Goal: Task Accomplishment & Management: Use online tool/utility

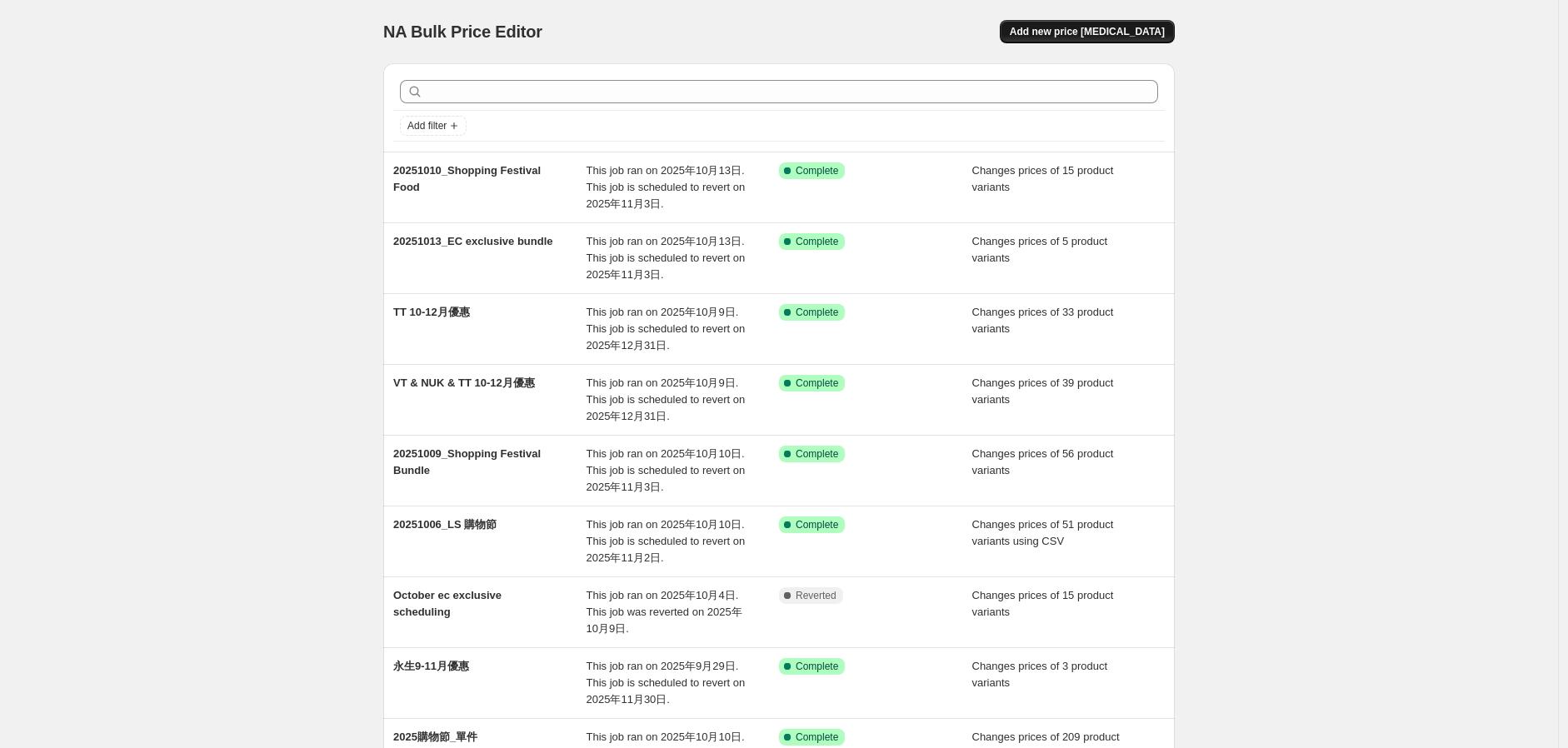
click at [1114, 42] on button "Add new price [MEDICAL_DATA]" at bounding box center [1088, 31] width 175 height 23
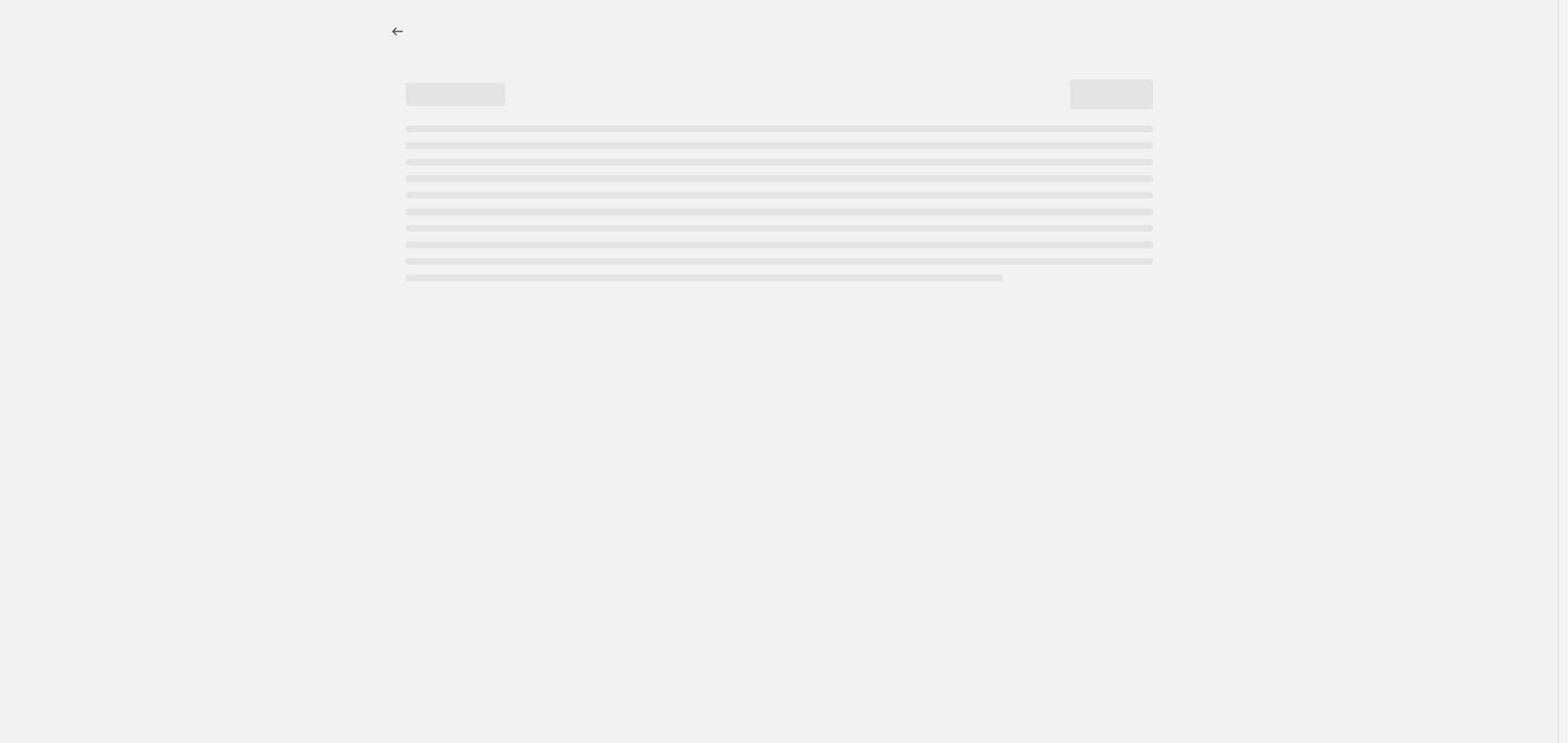
select select "percentage"
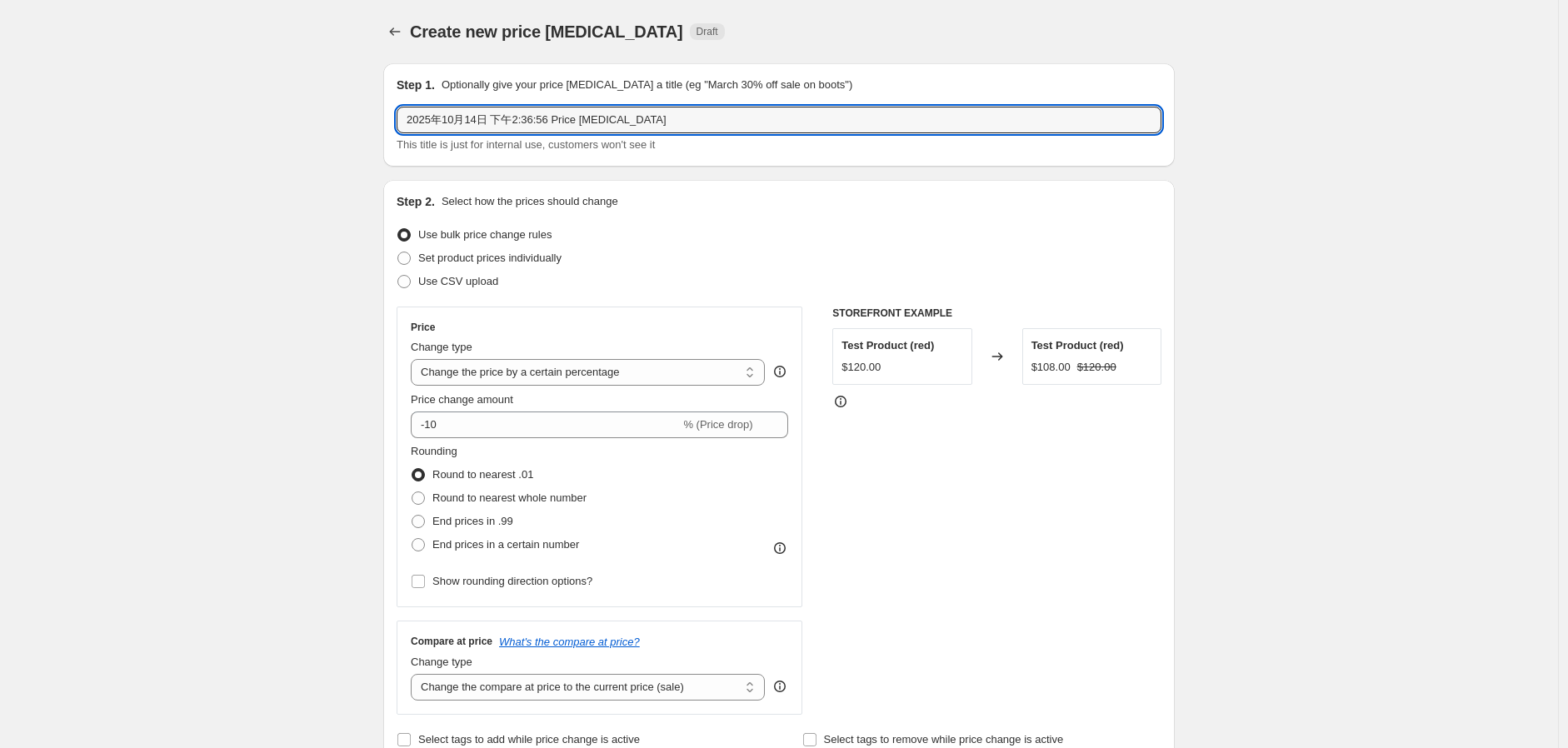
drag, startPoint x: 690, startPoint y: 112, endPoint x: 187, endPoint y: 161, distance: 505.4
paste input "Sparco"
type input "20251014_Sparco Promo"
click at [482, 252] on span "Set product prices individually" at bounding box center [490, 257] width 143 height 12
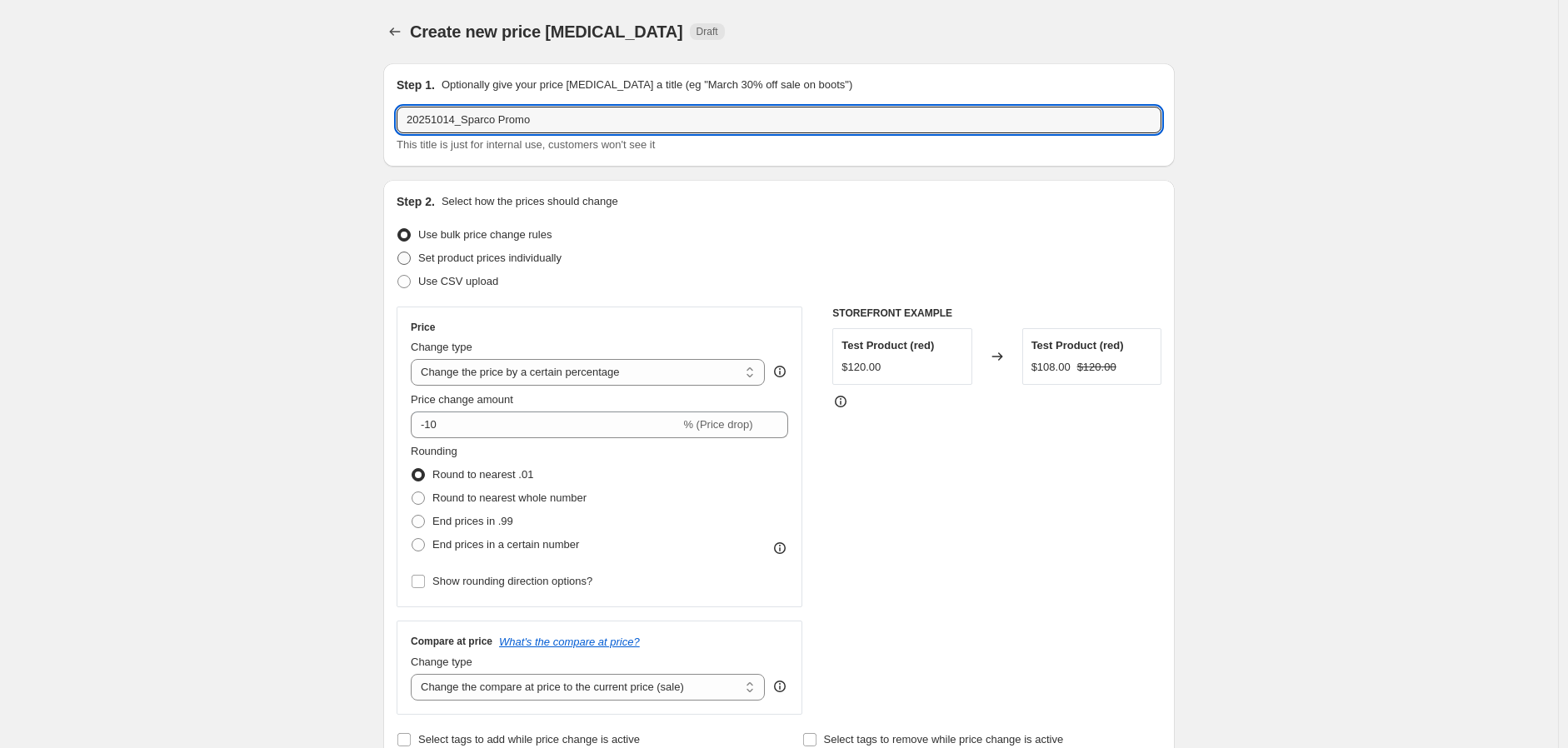
click at [398, 252] on input "Set product prices individually" at bounding box center [397, 252] width 1 height 1
radio input "true"
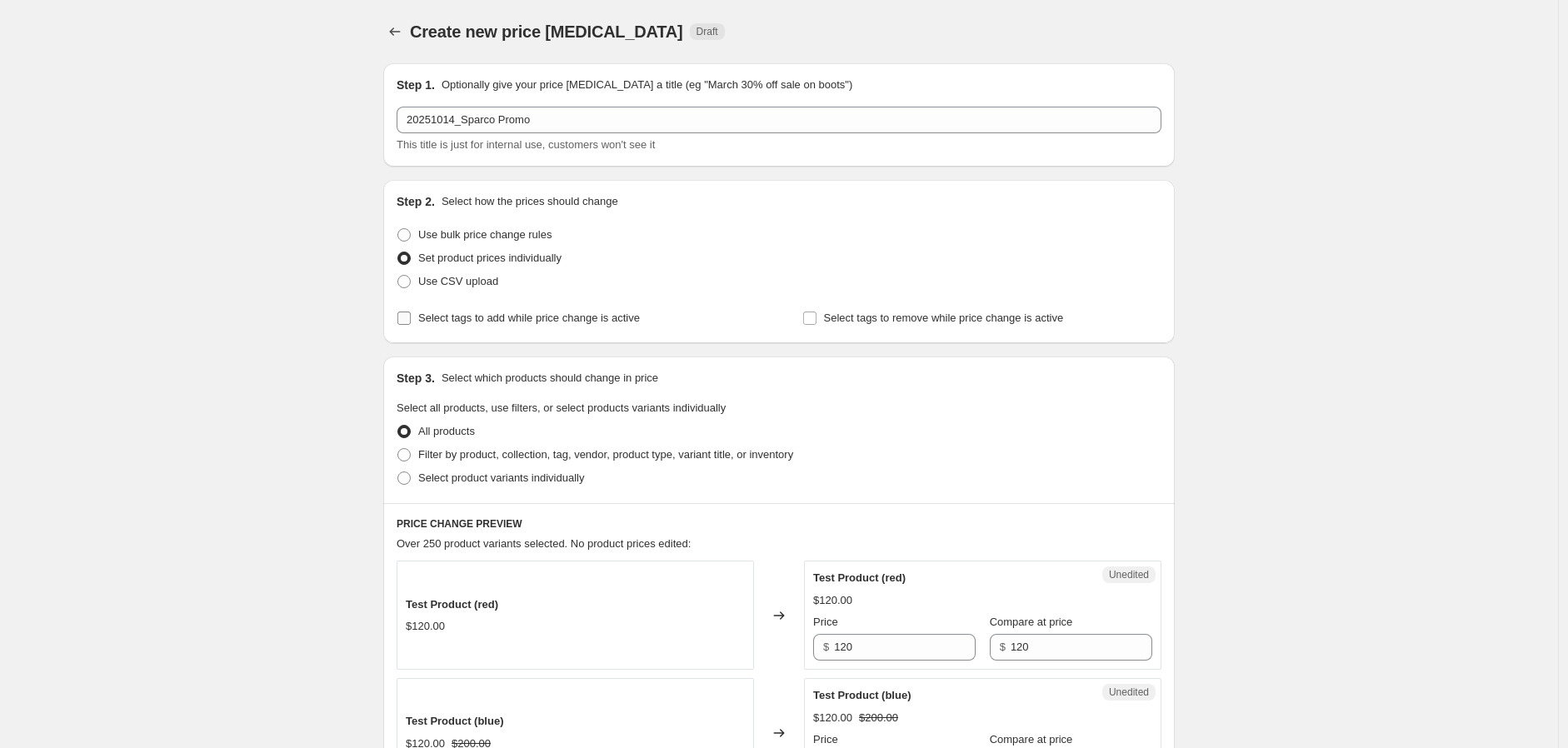
click at [455, 317] on span "Select tags to add while price change is active" at bounding box center [529, 317] width 222 height 12
click at [411, 317] on input "Select tags to add while price change is active" at bounding box center [404, 318] width 13 height 13
checkbox input "true"
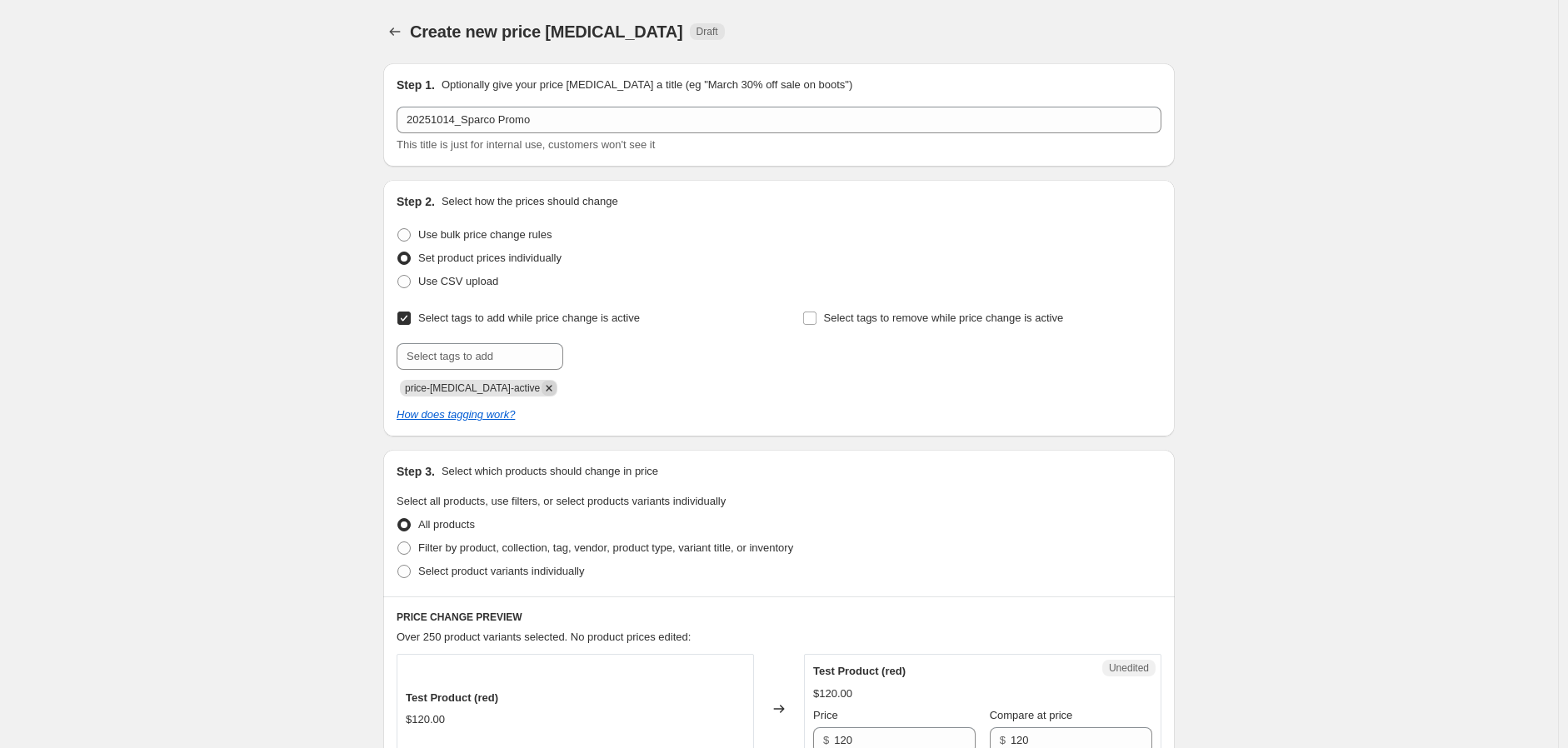
click at [541, 394] on icon "Remove price-change-job-active" at bounding box center [549, 389] width 15 height 15
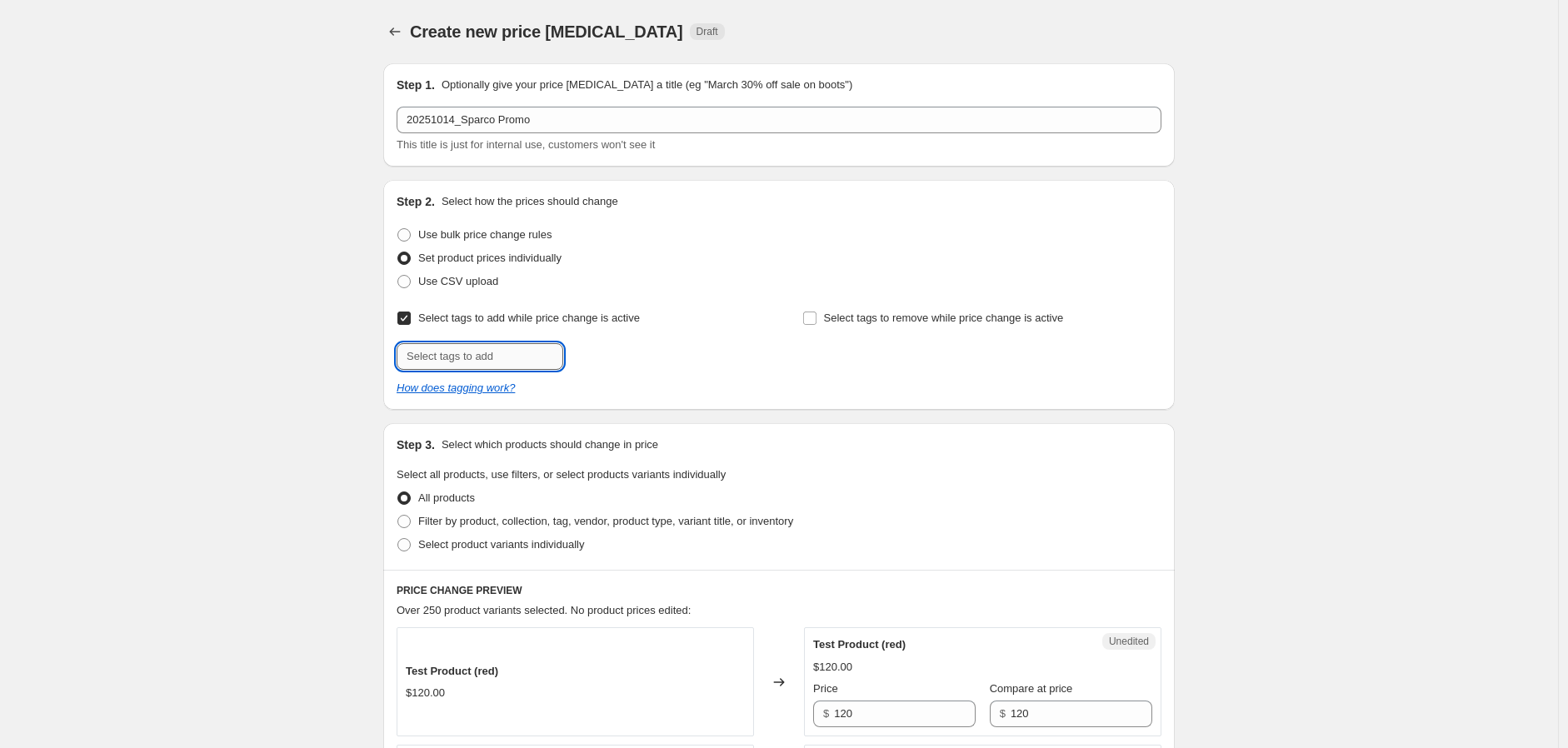
click at [510, 349] on input "text" at bounding box center [479, 356] width 167 height 27
type input "d"
click at [411, 322] on input "Select tags to add while price change is active" at bounding box center [404, 318] width 13 height 13
checkbox input "false"
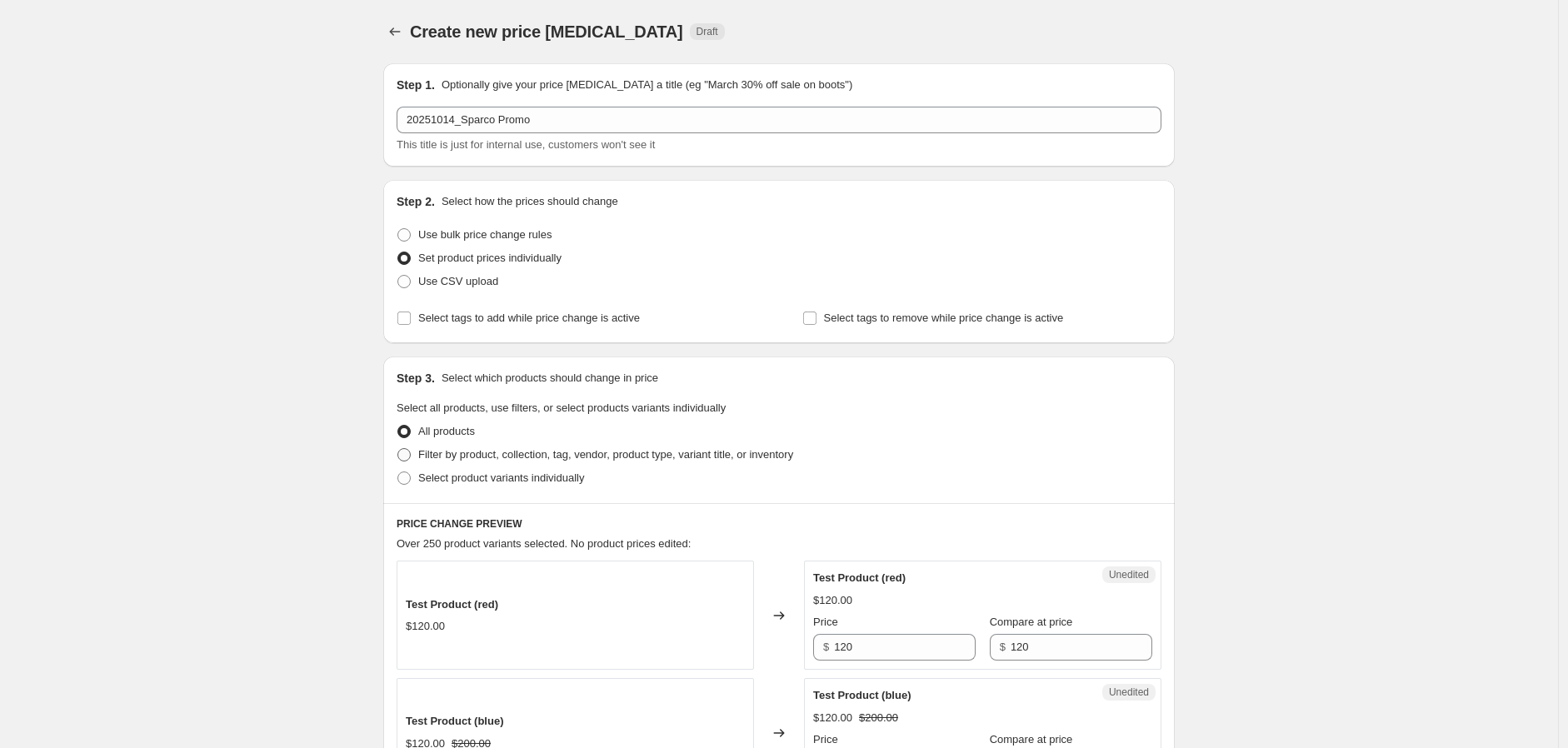
click at [455, 450] on span "Filter by product, collection, tag, vendor, product type, variant title, or inv…" at bounding box center [606, 455] width 375 height 12
click at [398, 449] on input "Filter by product, collection, tag, vendor, product type, variant title, or inv…" at bounding box center [397, 449] width 1 height 1
radio input "true"
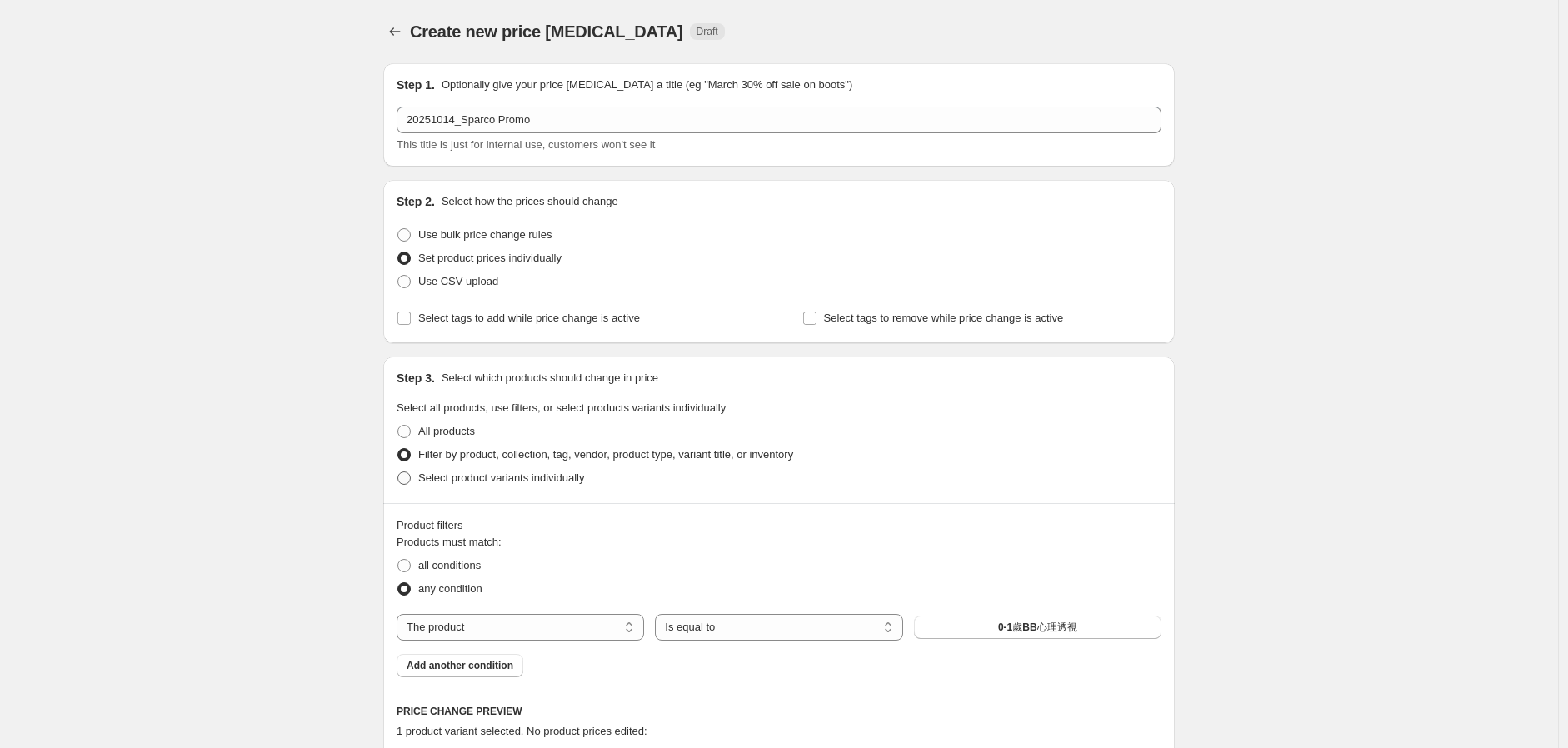
click at [449, 478] on span "Select product variants individually" at bounding box center [501, 477] width 166 height 12
click at [398, 473] on input "Select product variants individually" at bounding box center [397, 472] width 1 height 1
radio input "true"
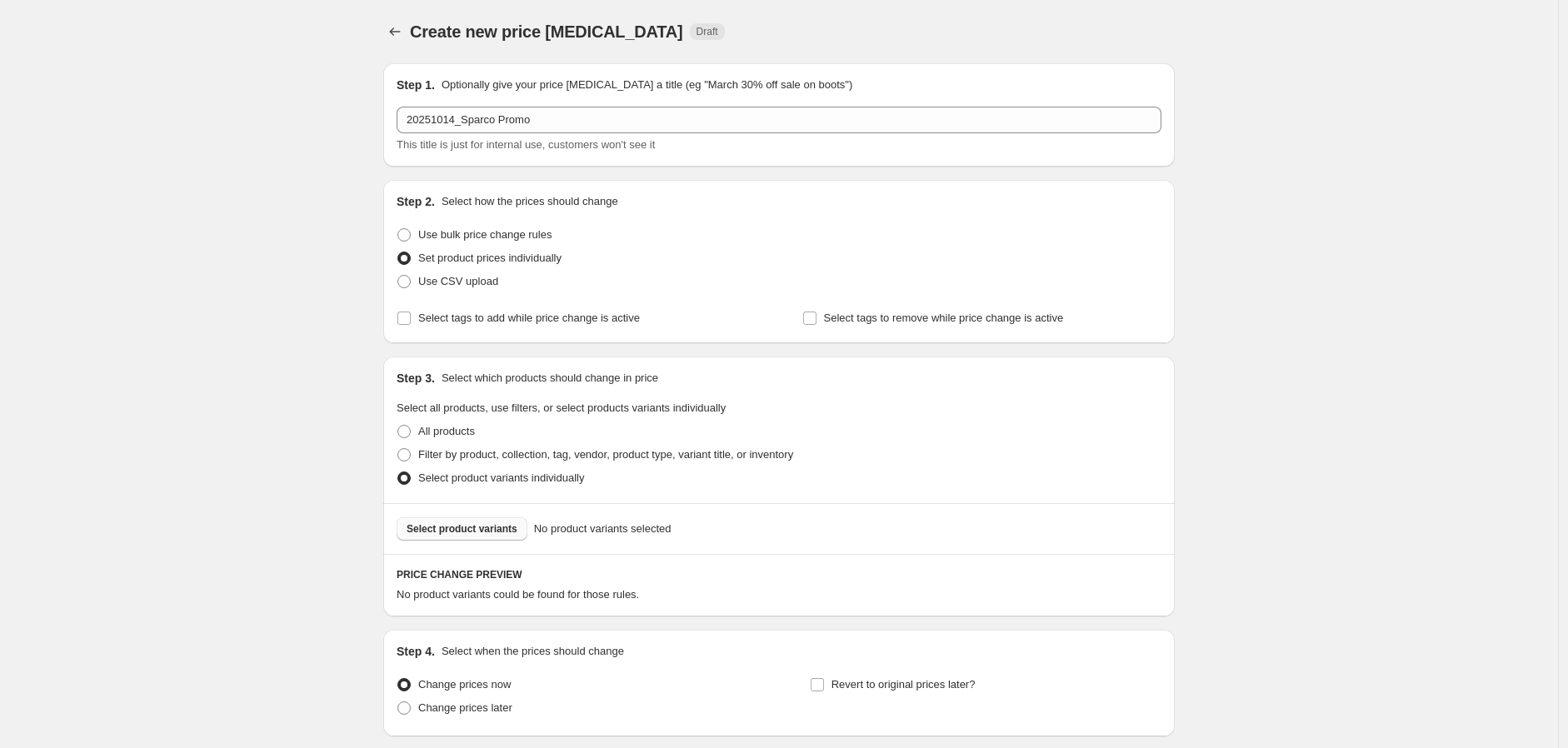
click at [486, 529] on span "Select product variants" at bounding box center [462, 529] width 111 height 13
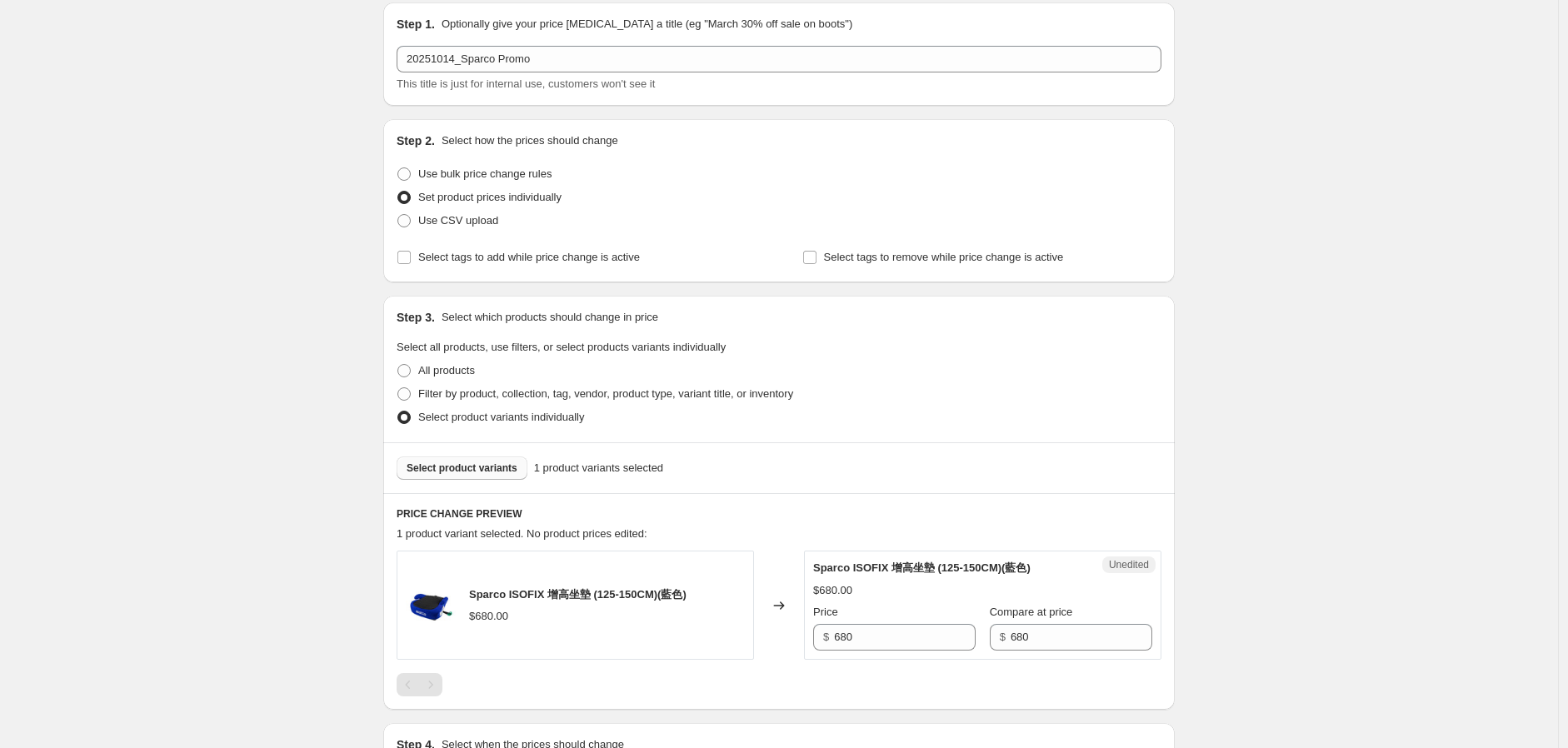
scroll to position [185, 0]
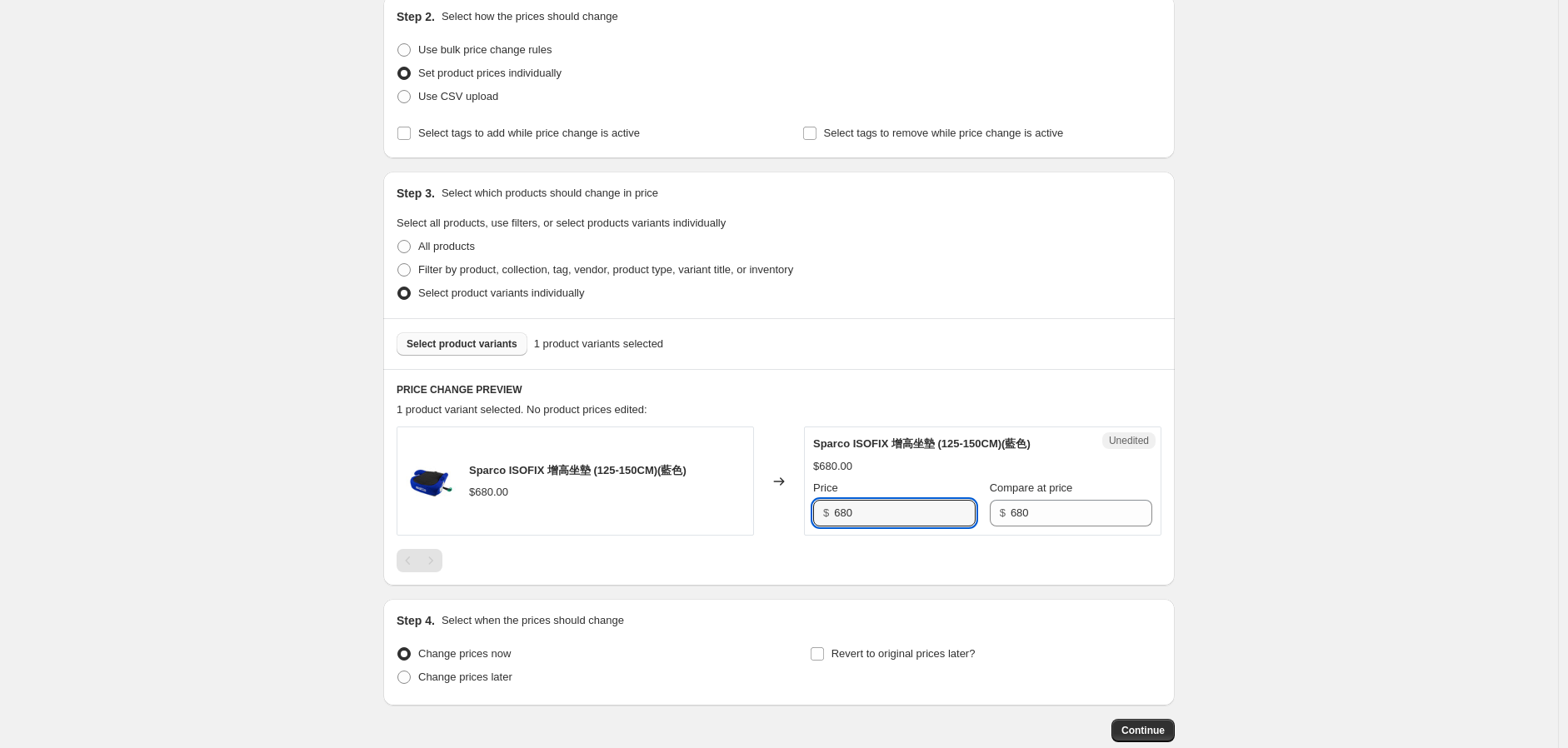
drag, startPoint x: 901, startPoint y: 507, endPoint x: 774, endPoint y: 517, distance: 127.4
click at [775, 517] on div "Sparco ISOFIX 增高坐墊 (125-150CM)(藍色) $680.00 Changed to Unedited Sparco ISOFIX 增高…" at bounding box center [778, 481] width 765 height 110
type input "544"
click at [1213, 361] on div "Create new price [MEDICAL_DATA]. This page is ready Create new price [MEDICAL_D…" at bounding box center [779, 330] width 1558 height 1029
click at [834, 650] on span "Revert to original prices later?" at bounding box center [903, 654] width 144 height 12
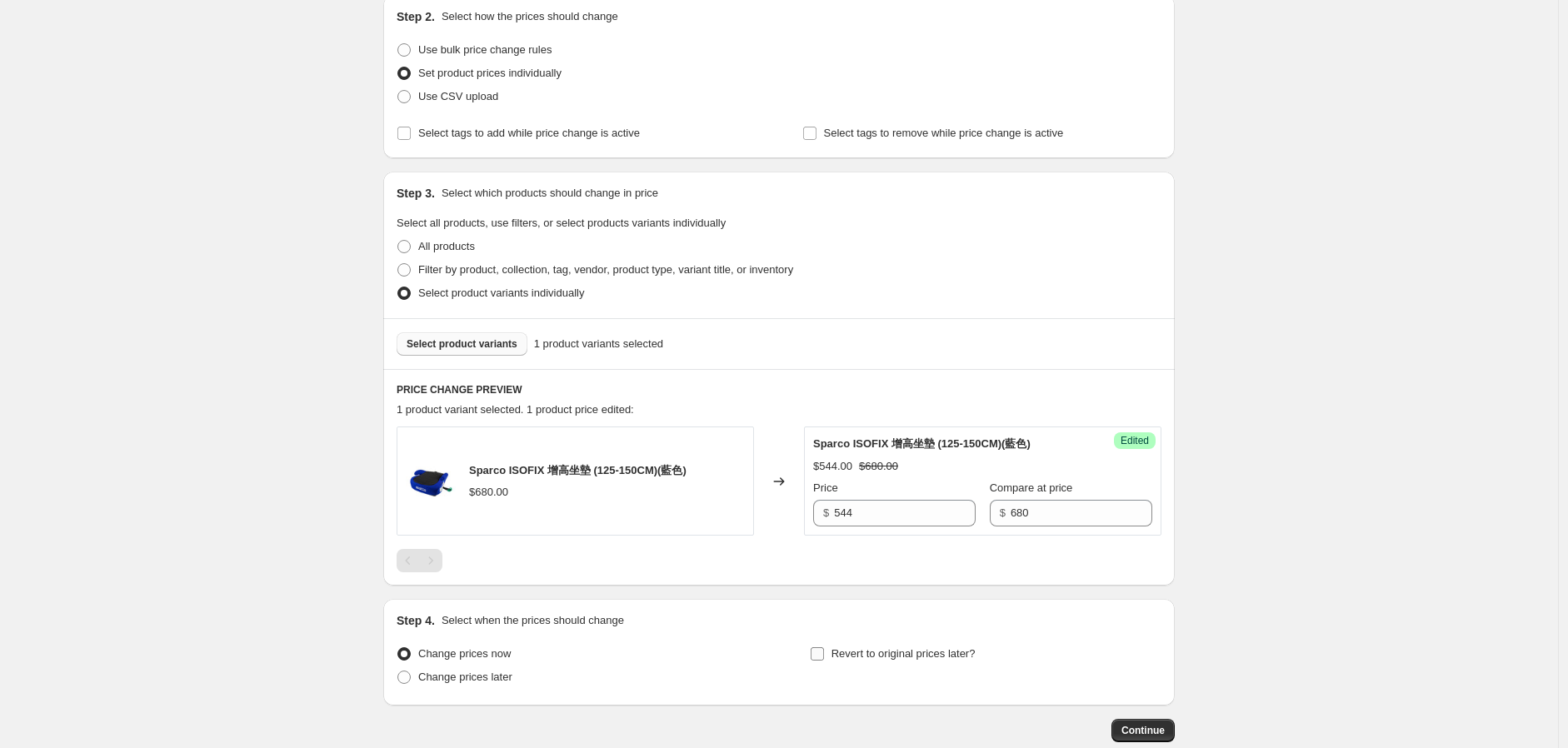
click at [824, 650] on input "Revert to original prices later?" at bounding box center [817, 655] width 13 height 13
checkbox input "true"
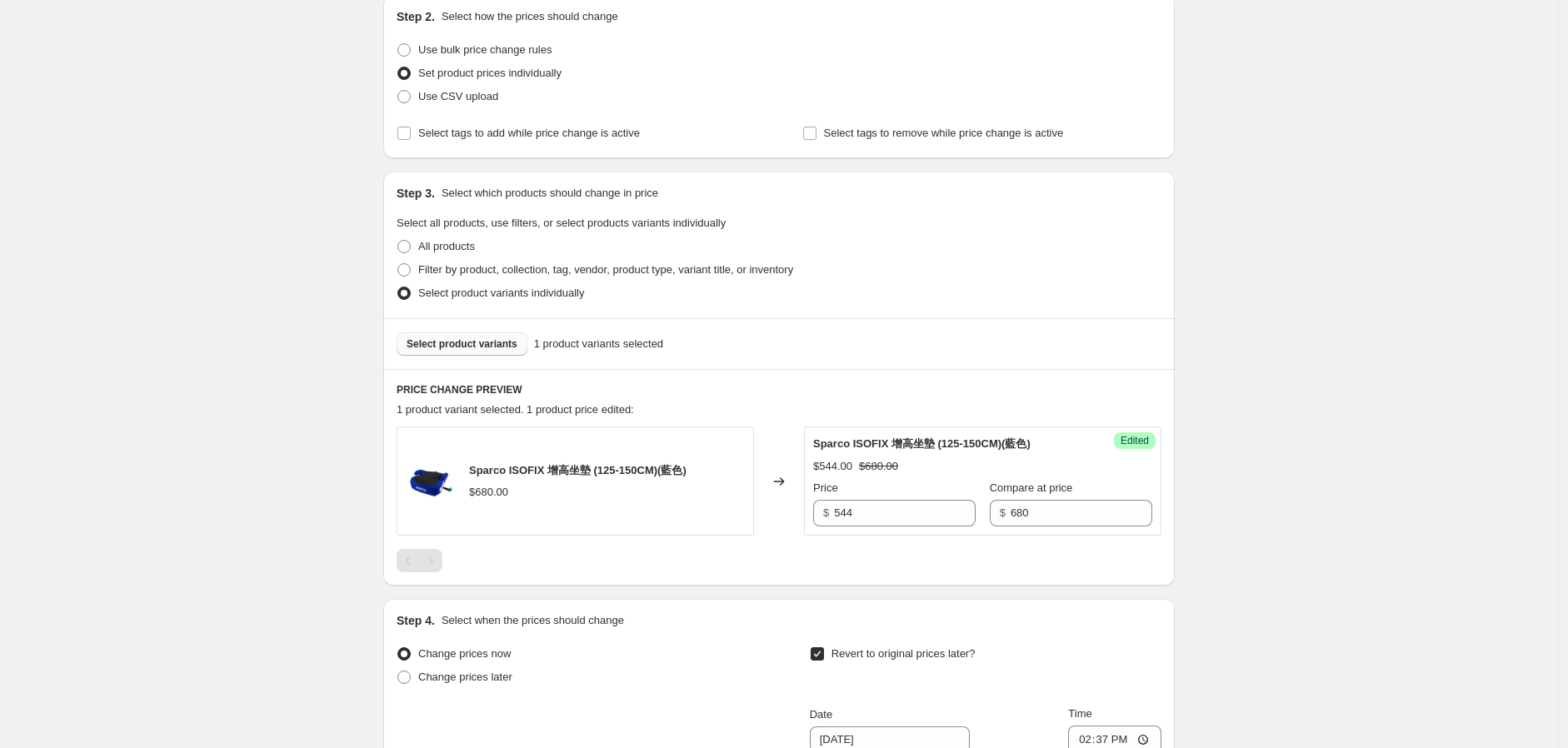
scroll to position [462, 0]
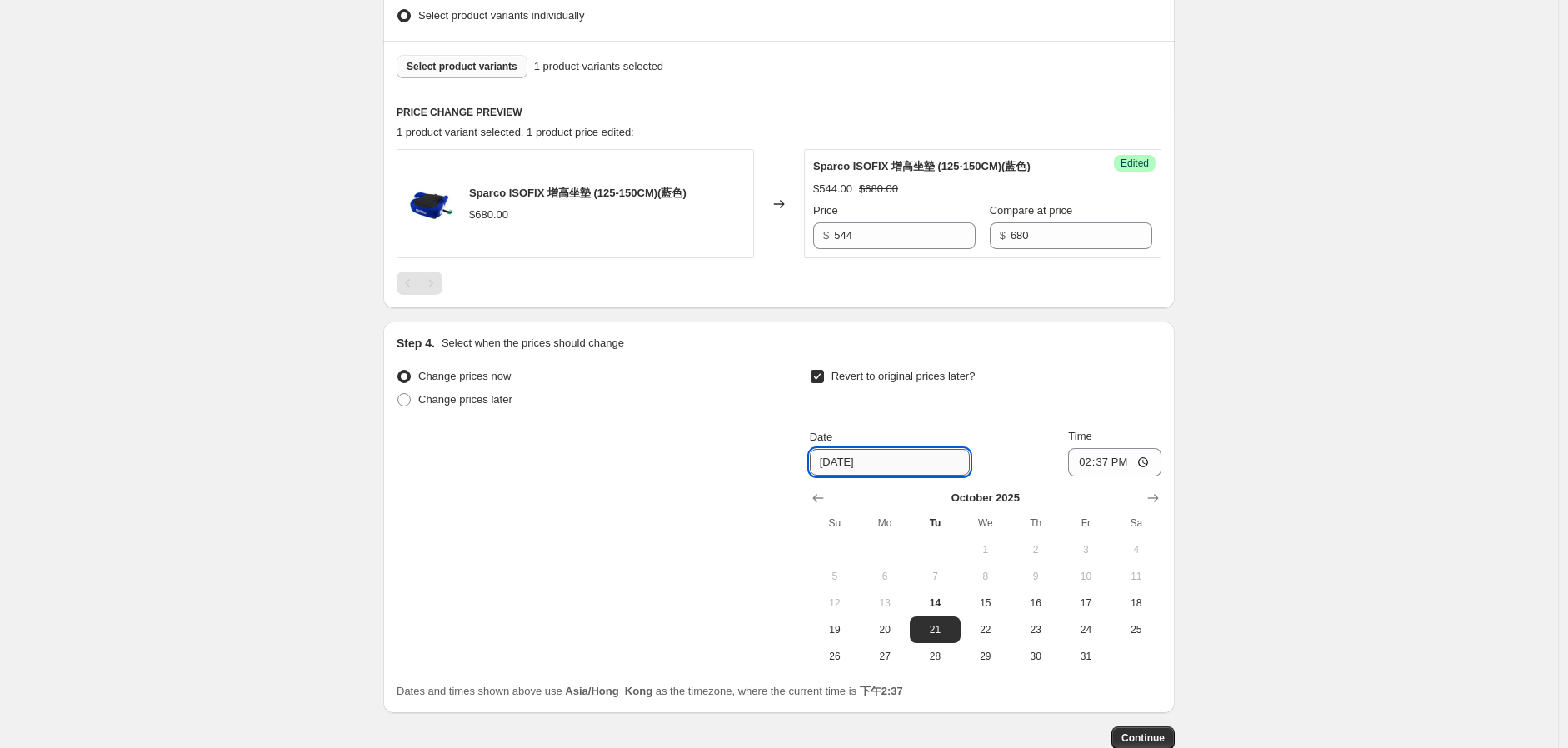
click at [870, 461] on input "[DATE]" at bounding box center [890, 462] width 160 height 27
click at [1165, 494] on button "Show next month, November 2025" at bounding box center [1153, 498] width 23 height 23
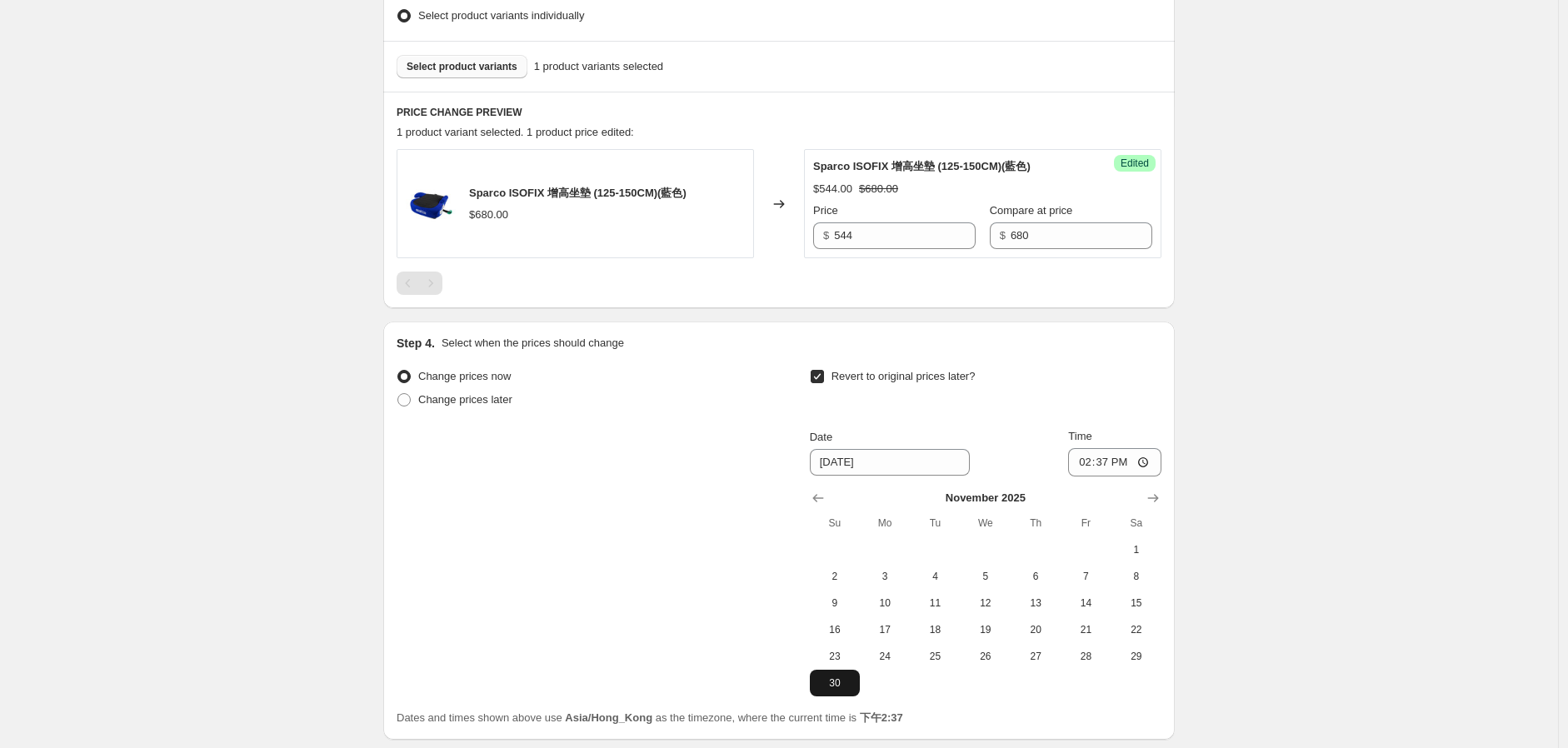
click at [821, 681] on span "30" at bounding box center [834, 683] width 36 height 13
type input "[DATE]"
click at [1113, 460] on input "14:37" at bounding box center [1115, 463] width 93 height 29
type input "23:59"
click at [1331, 404] on div "Create new price [MEDICAL_DATA]. This page is ready Create new price [MEDICAL_D…" at bounding box center [779, 208] width 1558 height 1341
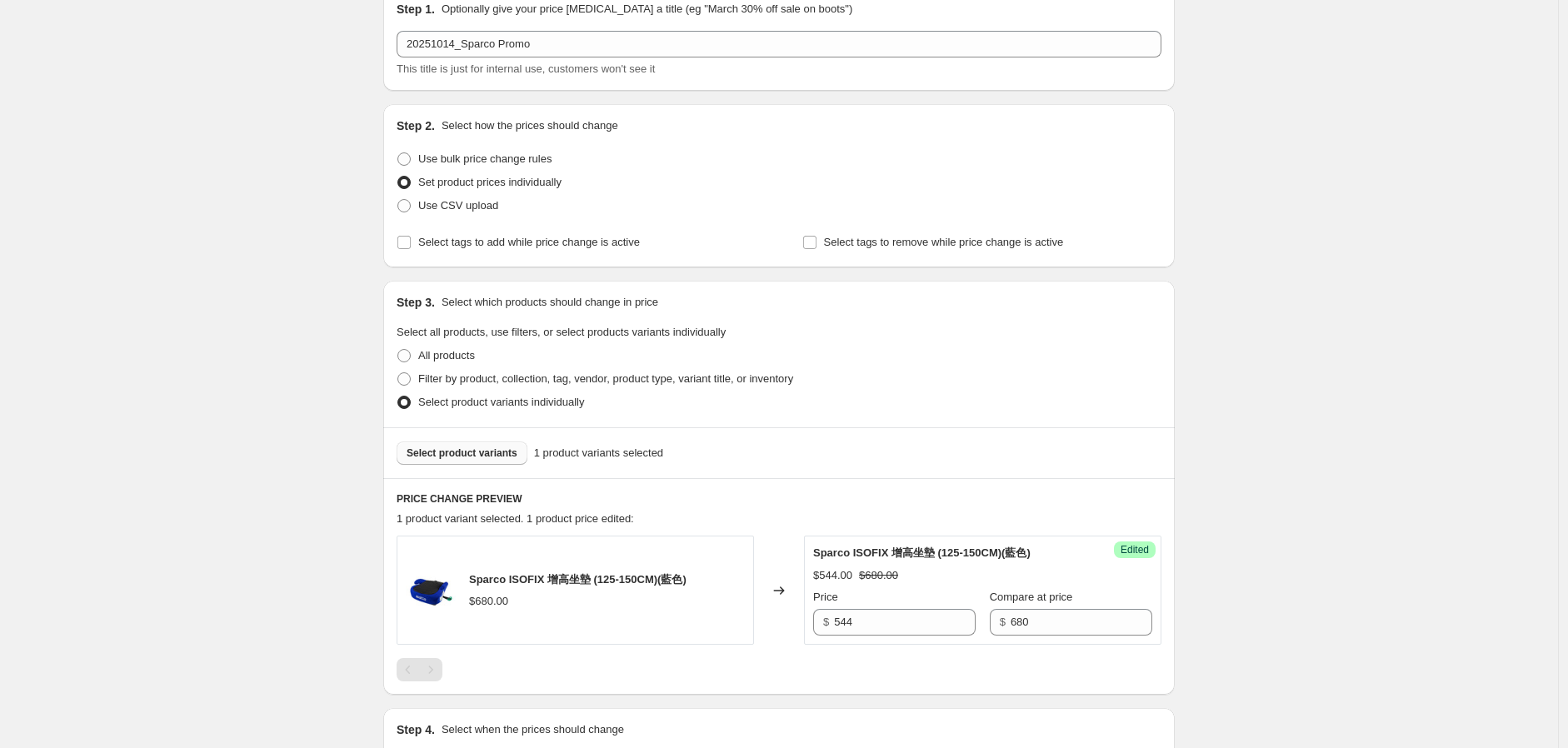
scroll to position [0, 0]
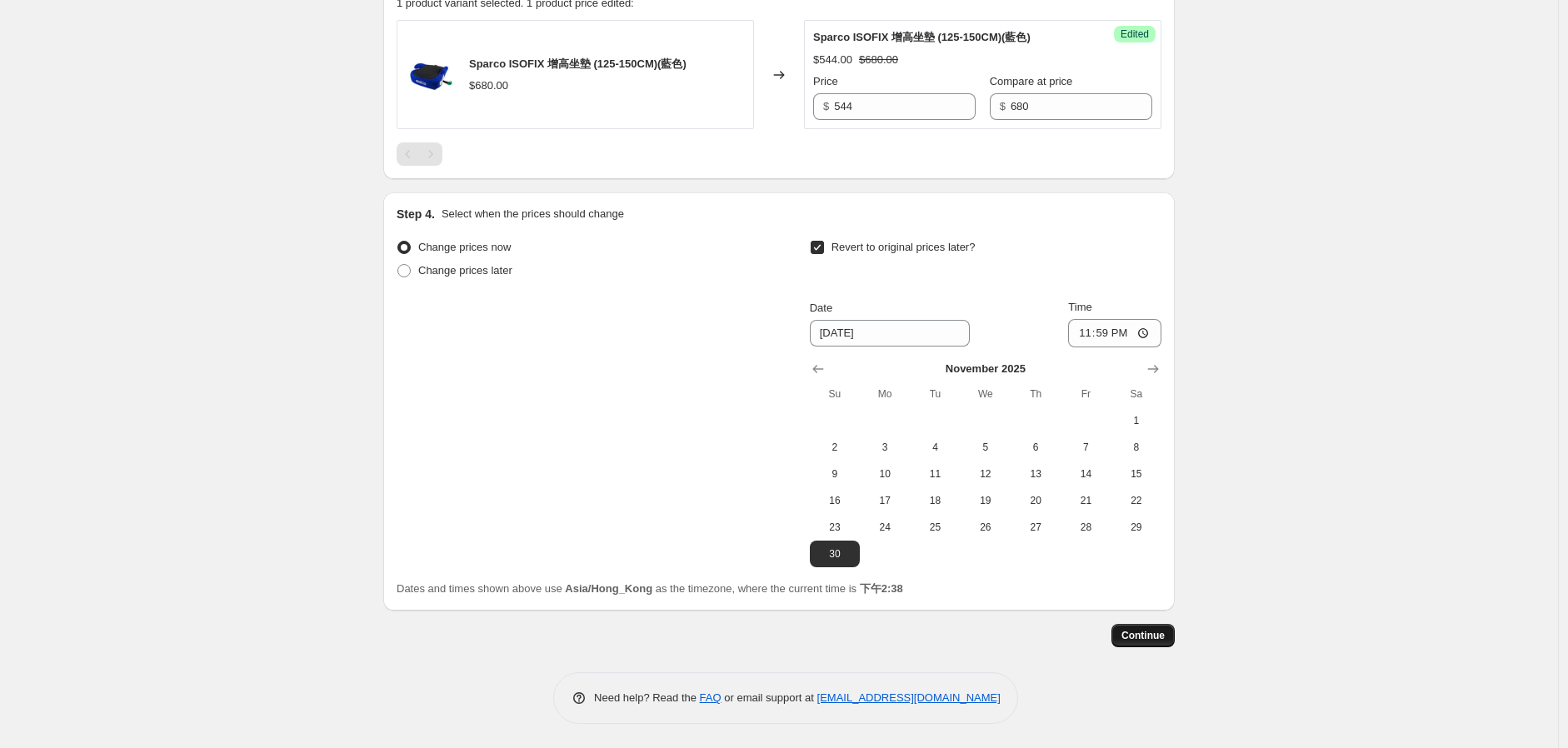
click at [1145, 636] on span "Continue" at bounding box center [1142, 636] width 43 height 13
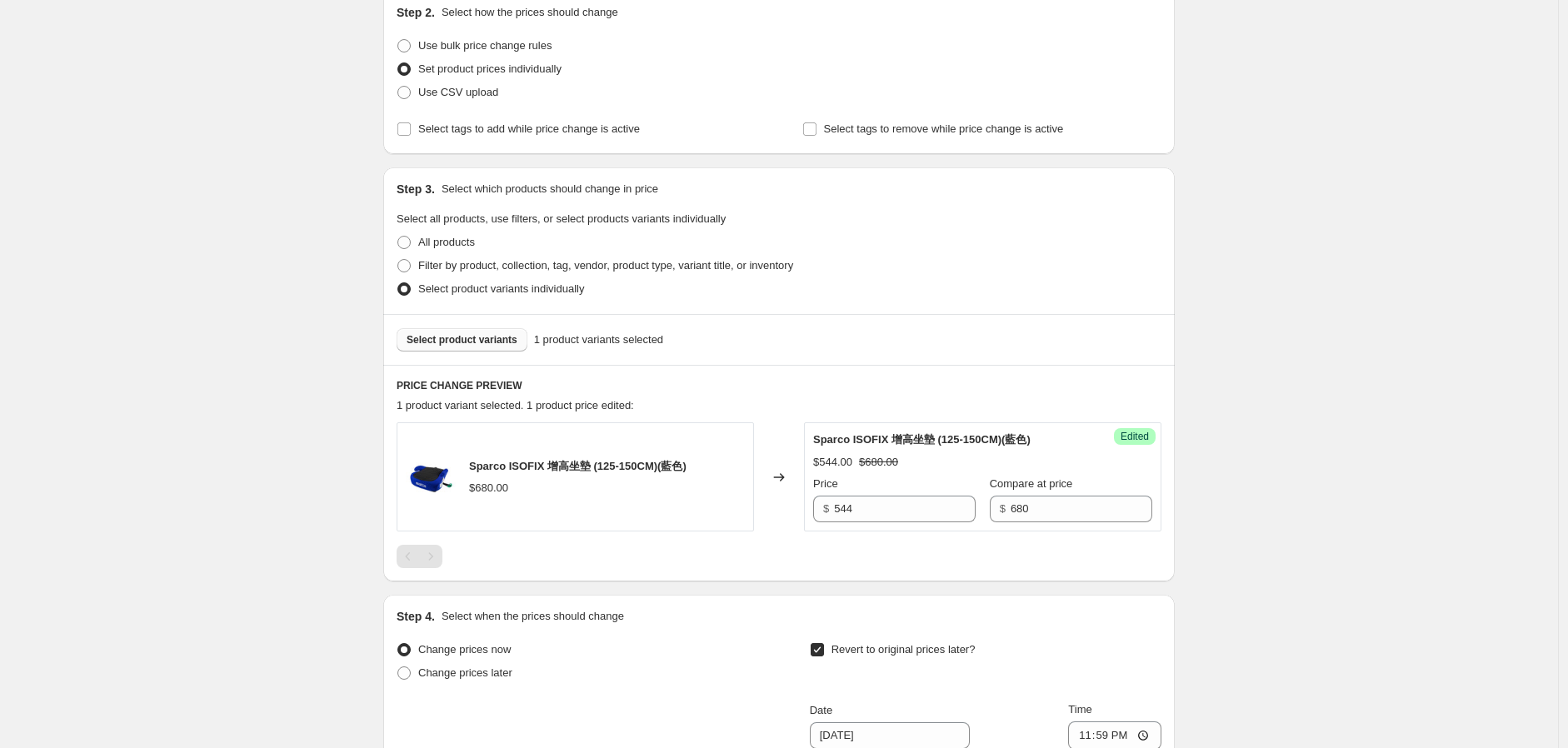
scroll to position [592, 0]
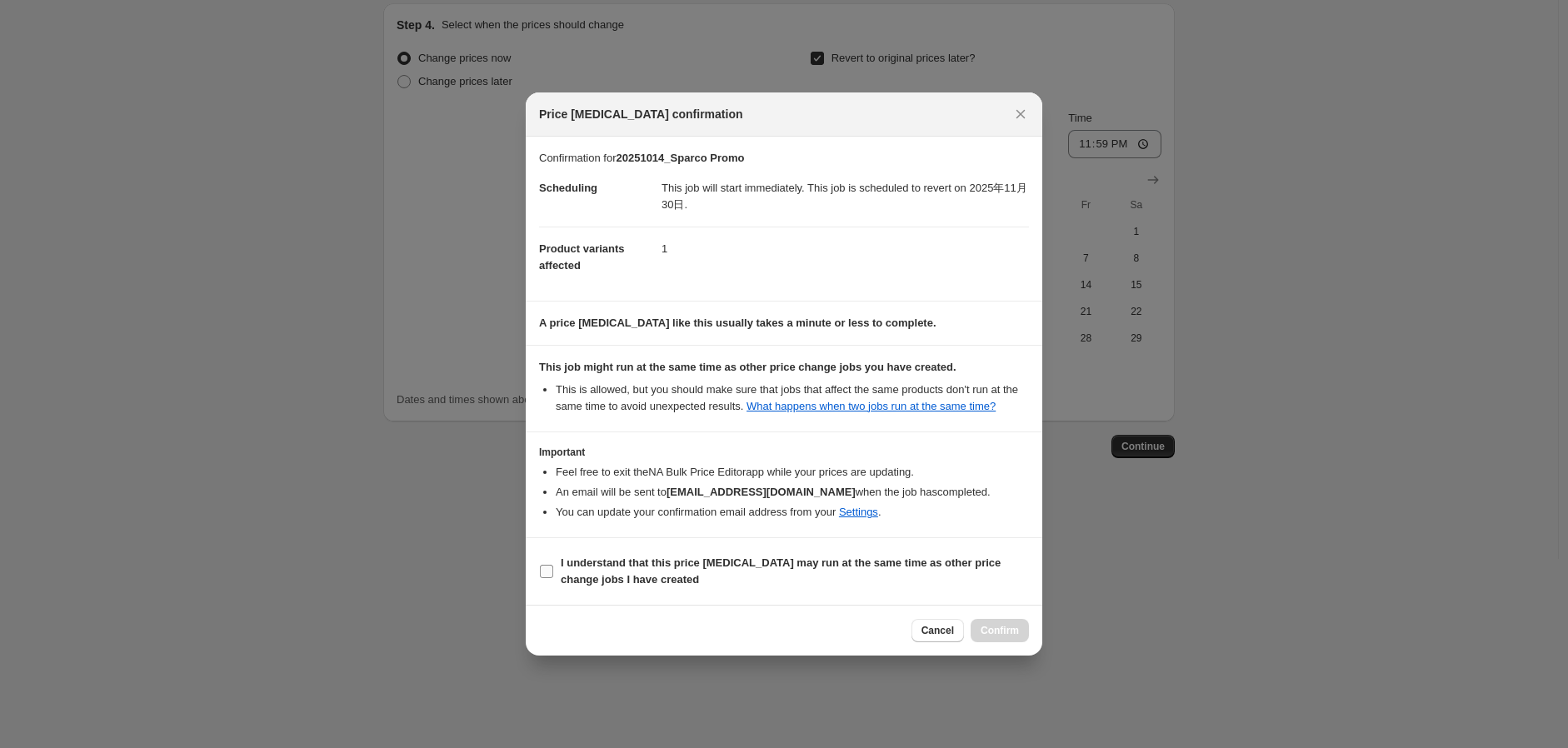
click at [593, 581] on b "I understand that this price [MEDICAL_DATA] may run at the same time as other p…" at bounding box center [781, 571] width 440 height 30
click at [553, 578] on input "I understand that this price [MEDICAL_DATA] may run at the same time as other p…" at bounding box center [547, 572] width 13 height 13
checkbox input "true"
drag, startPoint x: 1007, startPoint y: 628, endPoint x: 1000, endPoint y: 614, distance: 15.7
click at [1007, 628] on span "Confirm" at bounding box center [999, 631] width 38 height 13
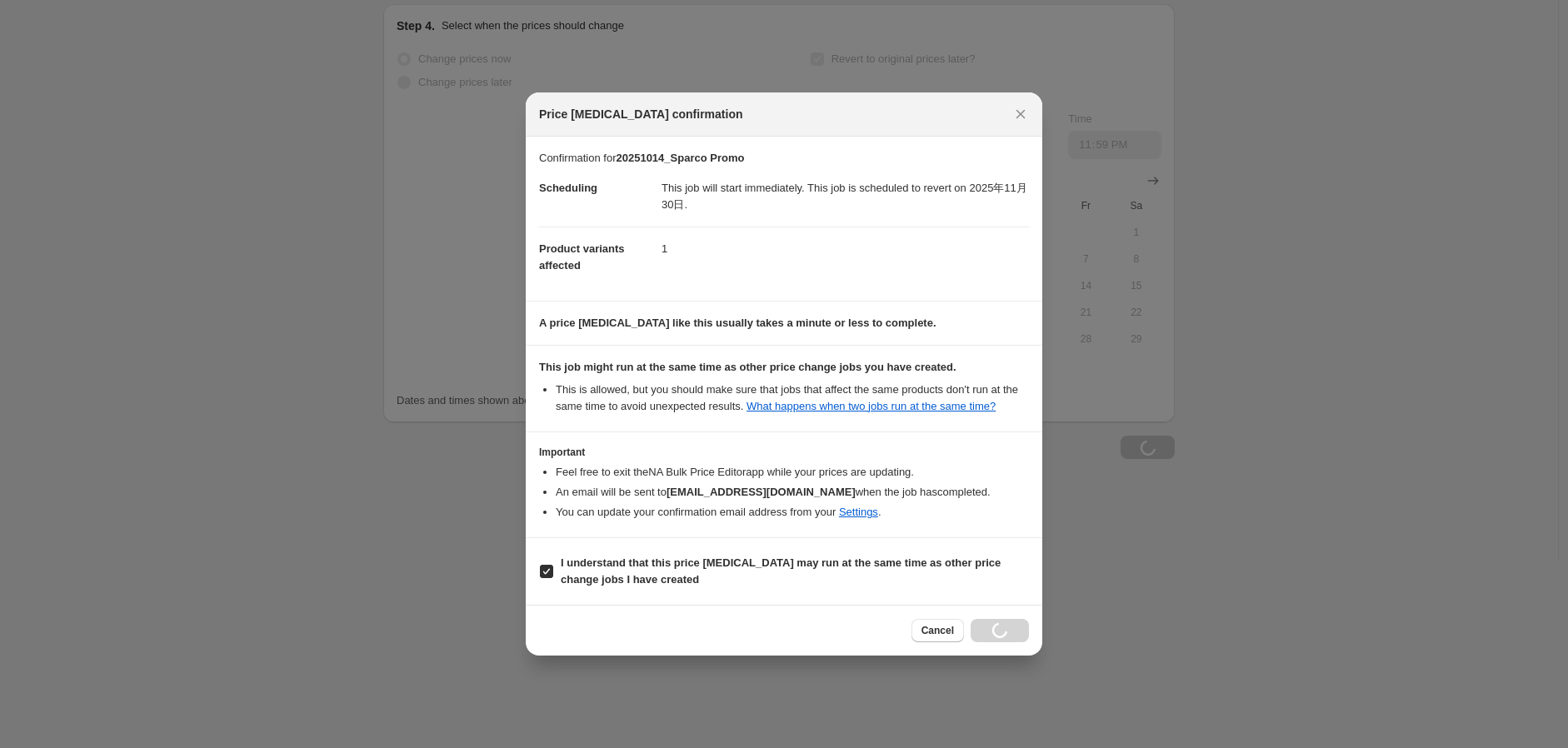
scroll to position [592, 0]
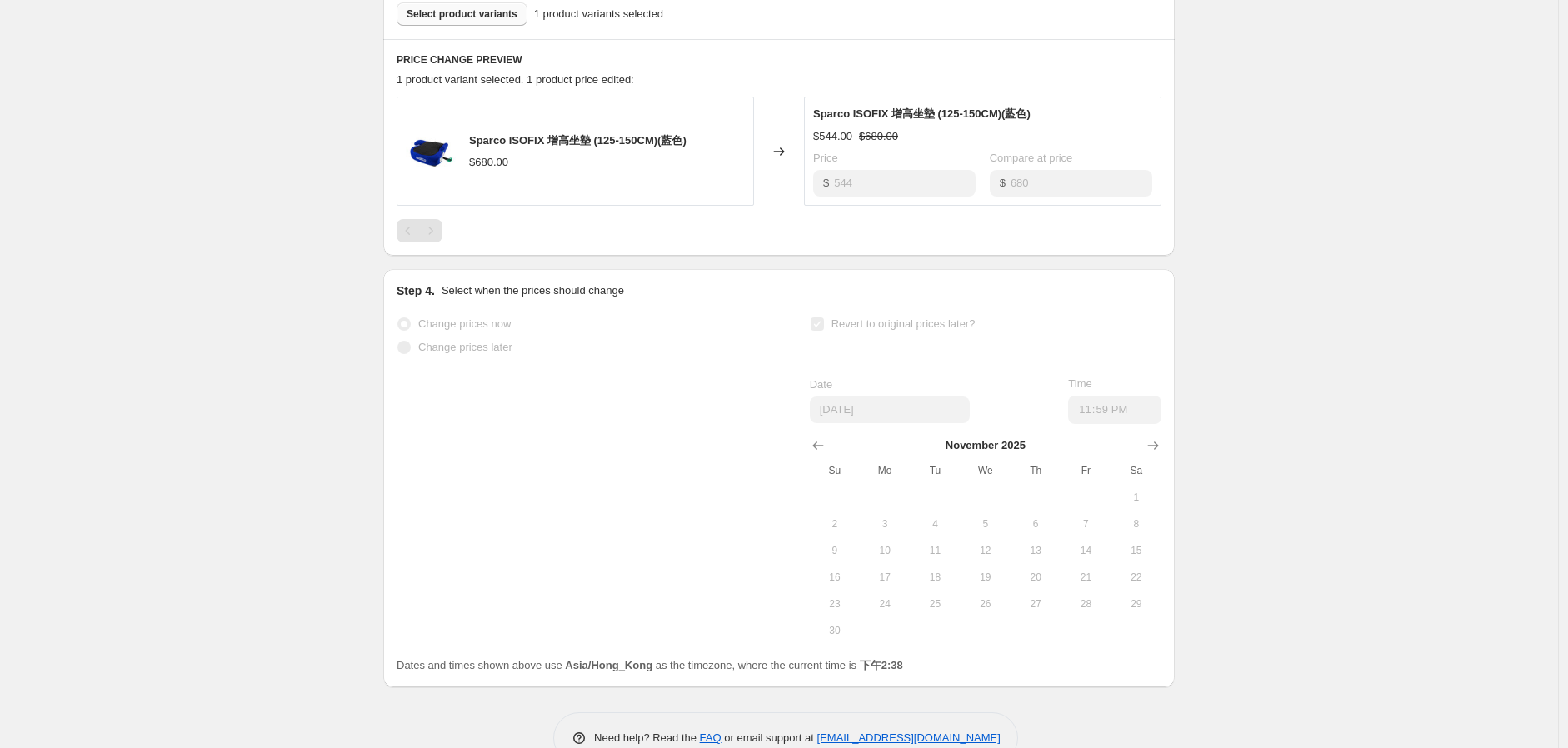
click at [154, 130] on div "20251014_Sparco Promo. This page is ready 20251014_Sparco Promo Info Incomplete…" at bounding box center [779, 98] width 1558 height 1381
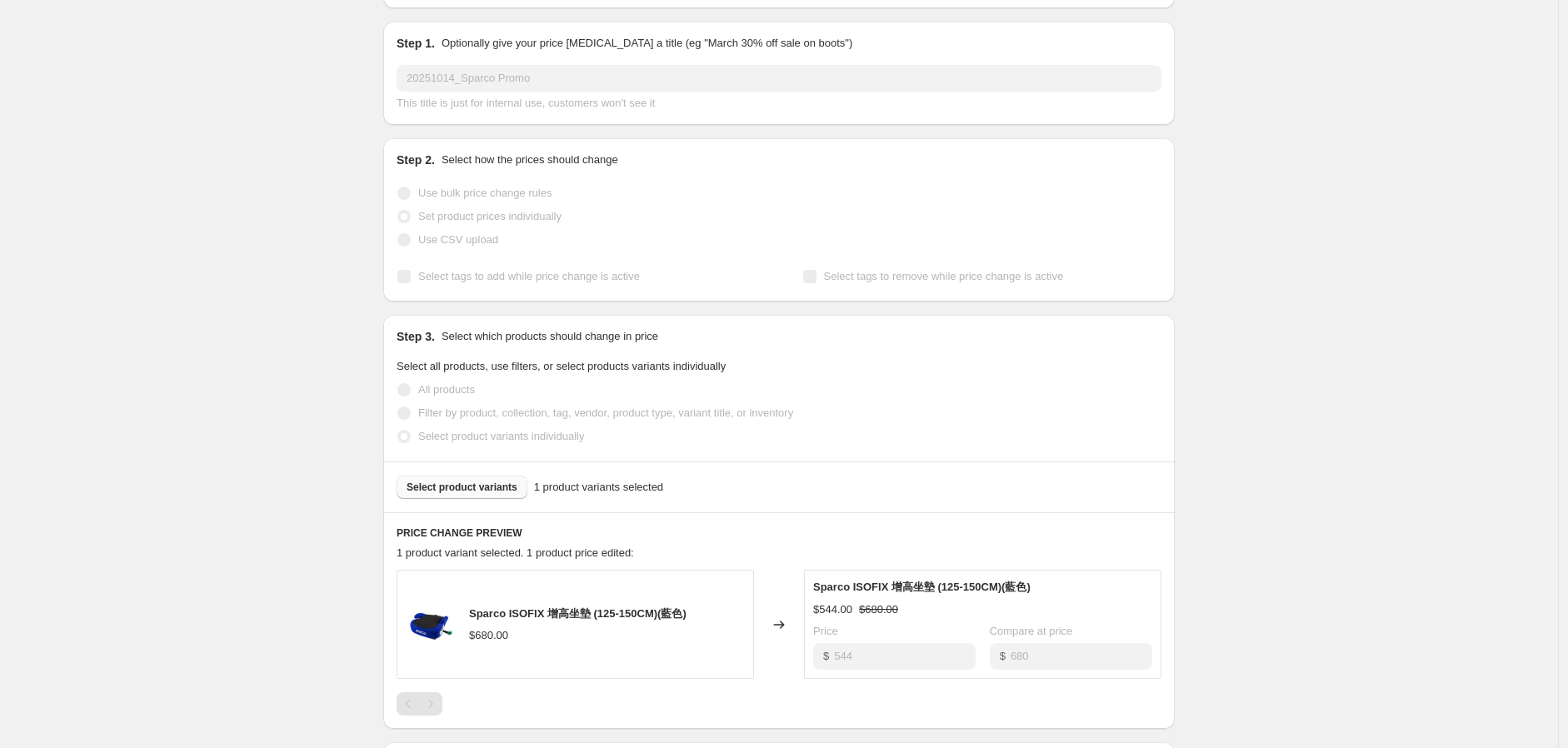
scroll to position [0, 0]
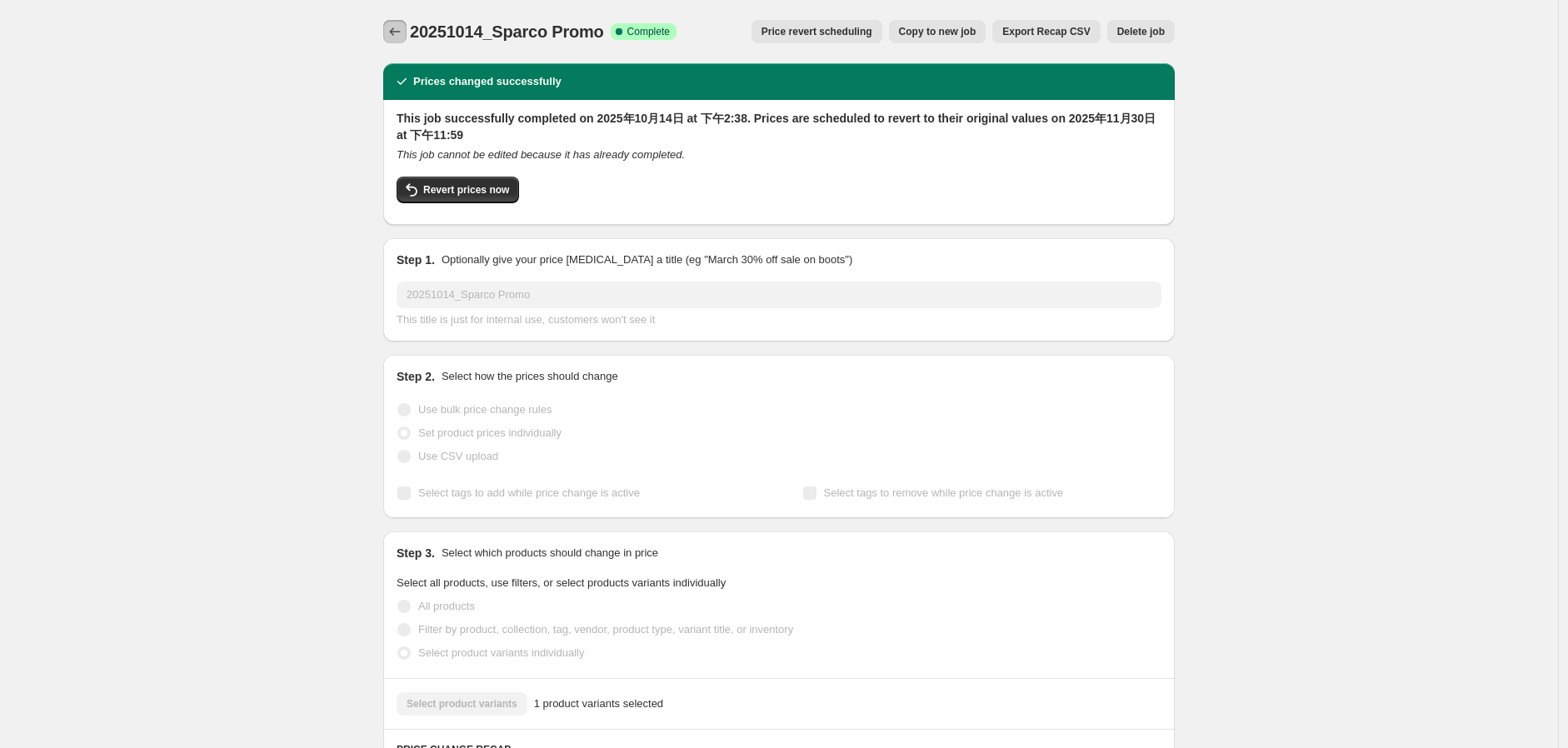
click at [395, 41] on button "Price change jobs" at bounding box center [394, 31] width 23 height 23
